Goal: Find specific fact: Find specific fact

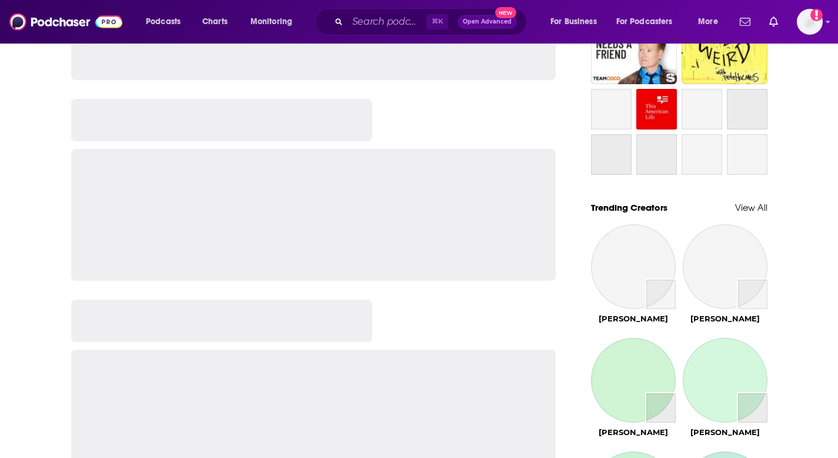
scroll to position [5005, 0]
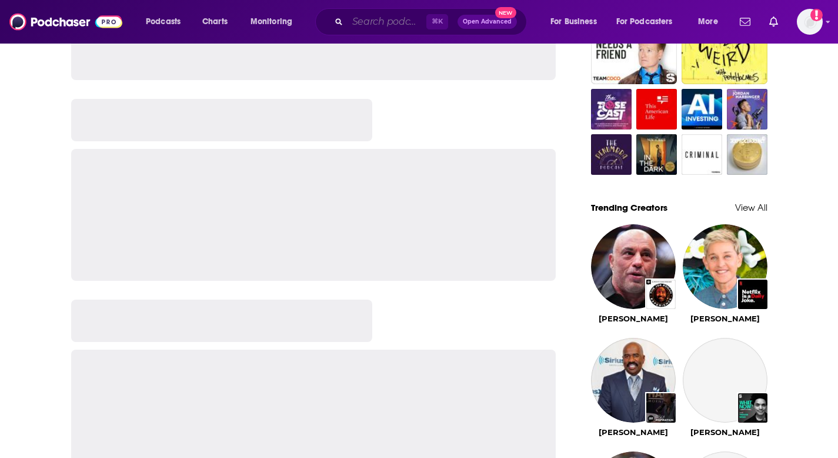
click at [394, 23] on input "Search podcasts, credits, & more..." at bounding box center [387, 21] width 79 height 19
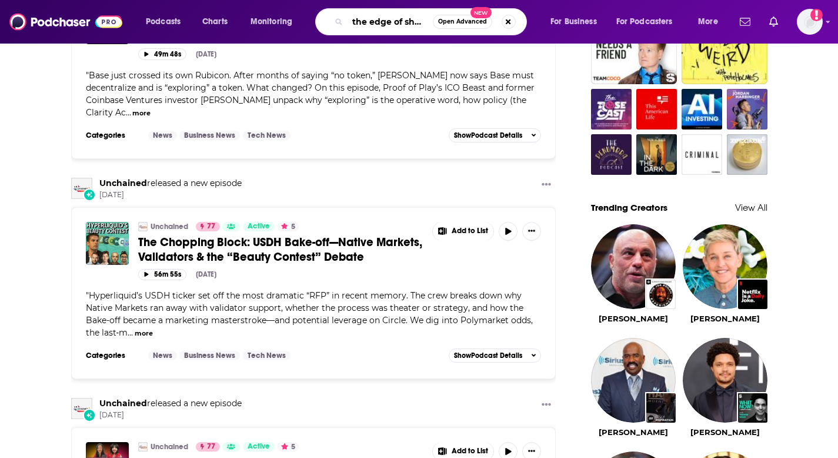
scroll to position [0, 0]
type input "the edge of show"
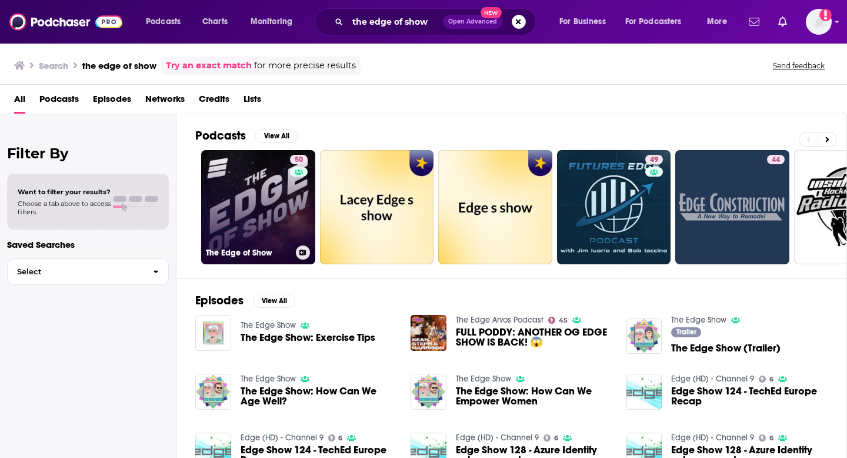
click at [254, 205] on link "50 The Edge of Show" at bounding box center [258, 207] width 114 height 114
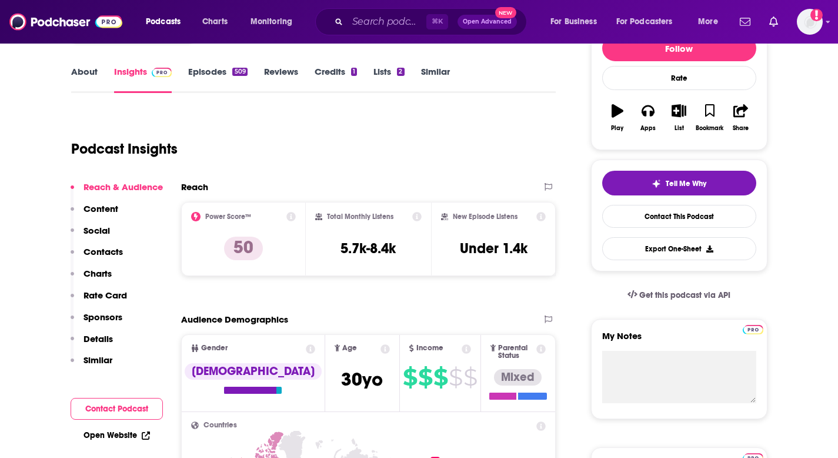
scroll to position [161, 0]
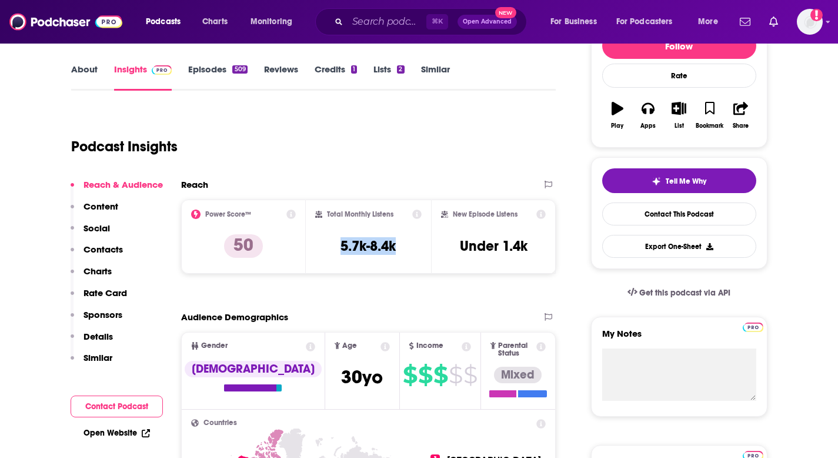
drag, startPoint x: 405, startPoint y: 259, endPoint x: 334, endPoint y: 255, distance: 71.3
type textarea "5.7k-8.4k"
click at [334, 255] on div "Total Monthly Listens 5.7k-8.4k" at bounding box center [368, 236] width 106 height 54
copy h3 "5.7k-8.4k"
